Goal: Information Seeking & Learning: Learn about a topic

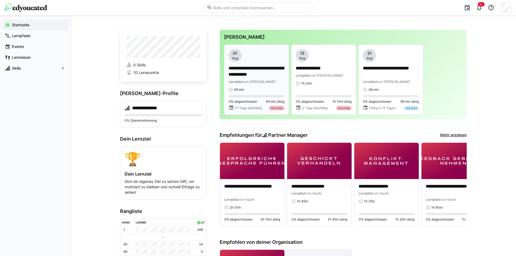
click at [254, 65] on p "**********" at bounding box center [256, 71] width 56 height 12
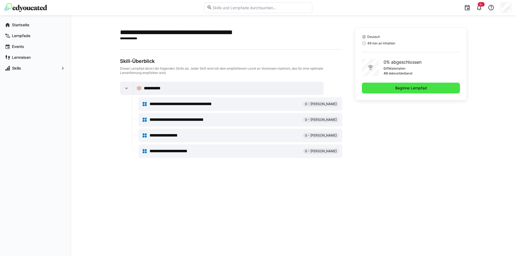
click at [424, 87] on span "Beginne Lernpfad" at bounding box center [410, 87] width 33 height 5
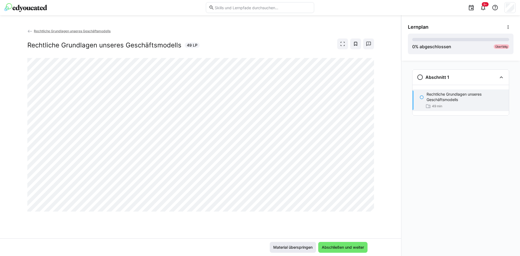
click at [289, 247] on span "Material überspringen" at bounding box center [292, 246] width 41 height 5
click at [301, 247] on span "Material überspringen" at bounding box center [292, 246] width 41 height 5
click at [338, 249] on span "Abschließen und weiter" at bounding box center [343, 246] width 44 height 5
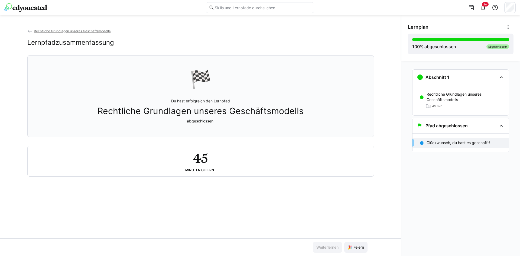
click at [53, 30] on span "Rechtliche Grundlagen unseres Geschäftsmodells" at bounding box center [72, 31] width 77 height 4
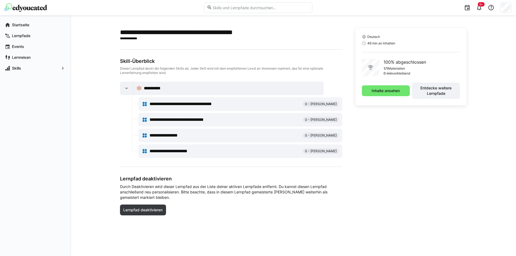
click at [32, 9] on img at bounding box center [25, 7] width 43 height 9
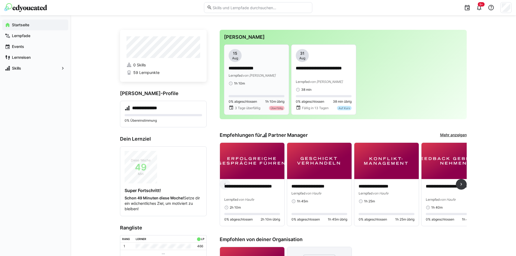
click at [263, 79] on div "**********" at bounding box center [256, 67] width 56 height 37
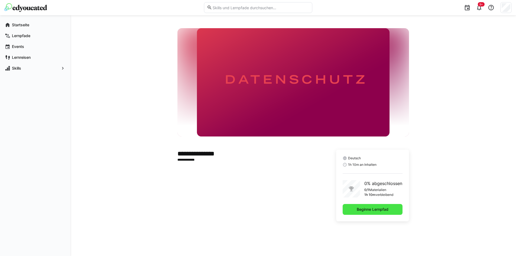
click at [380, 210] on span "Beginne Lernpfad" at bounding box center [372, 209] width 33 height 5
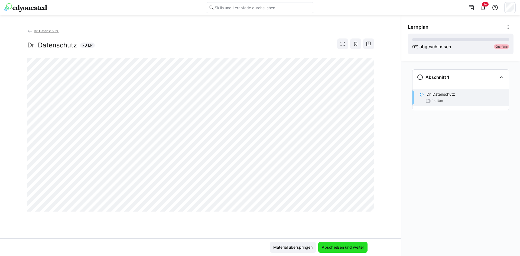
click at [332, 250] on span "Abschließen und weiter" at bounding box center [342, 247] width 49 height 11
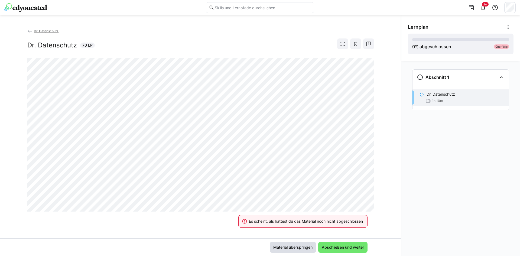
click at [301, 248] on span "Material überspringen" at bounding box center [292, 246] width 41 height 5
click at [286, 247] on span "Material überspringen" at bounding box center [292, 246] width 41 height 5
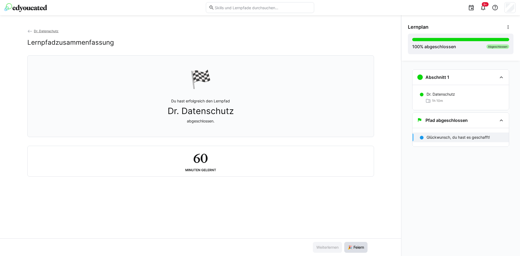
click at [352, 249] on span "🎉 Feiern" at bounding box center [356, 246] width 18 height 5
click at [39, 31] on span "Dr. Datenschutz" at bounding box center [46, 31] width 25 height 4
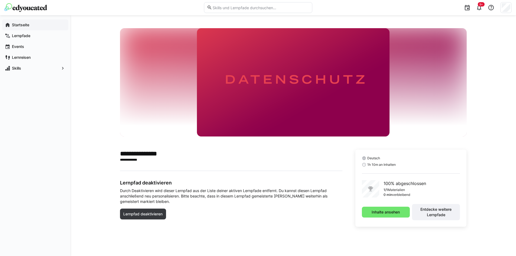
click at [36, 27] on span "Startseite" at bounding box center [38, 24] width 54 height 5
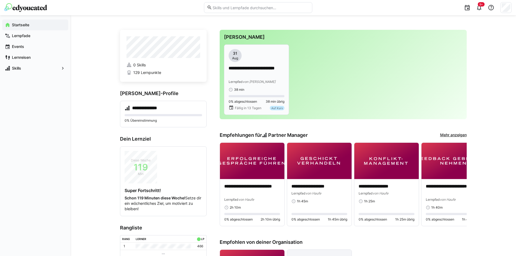
click at [257, 50] on app-date-bubble "31 Aug" at bounding box center [256, 55] width 56 height 13
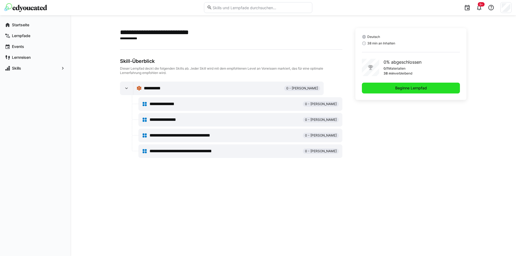
click at [404, 87] on span "Beginne Lernpfad" at bounding box center [410, 87] width 33 height 5
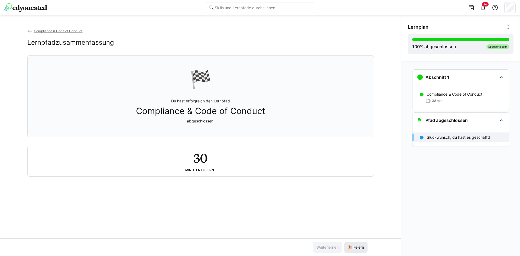
click at [355, 246] on span "🎉 Feiern" at bounding box center [356, 246] width 18 height 5
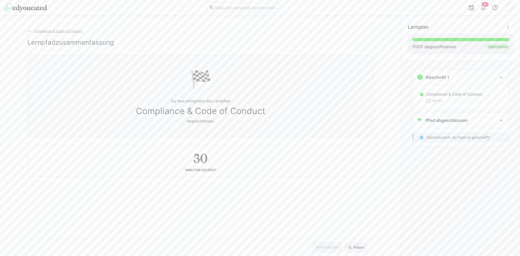
click at [58, 31] on span "Compliance & Code of Conduct" at bounding box center [58, 31] width 48 height 4
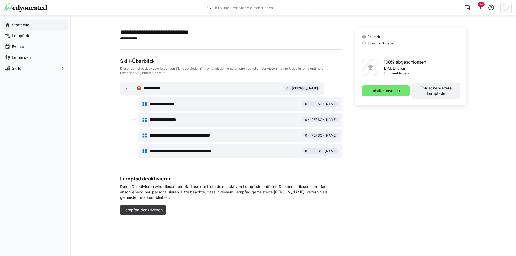
click at [40, 25] on span "Startseite" at bounding box center [38, 24] width 54 height 5
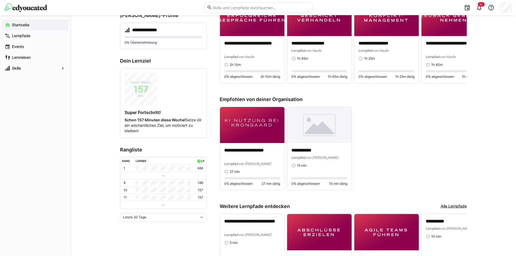
scroll to position [81, 0]
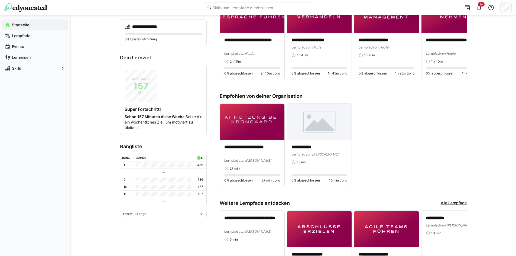
click at [163, 201] on eds-icon at bounding box center [163, 201] width 4 height 4
click at [165, 212] on div "Letzte 30 Tage" at bounding box center [163, 213] width 87 height 9
click at [165, 212] on div "Letzte 30 Tage Letzte 7 Tage Letzte 30 Tage Letzte 90 Tage Letztes Jahr Gesamt" at bounding box center [163, 213] width 87 height 9
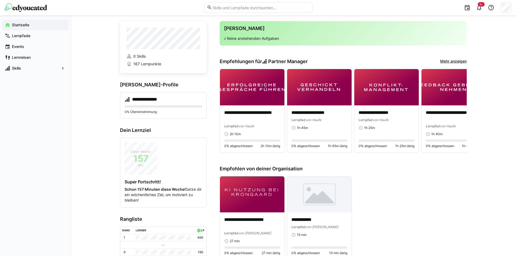
scroll to position [0, 0]
